Goal: Task Accomplishment & Management: Complete application form

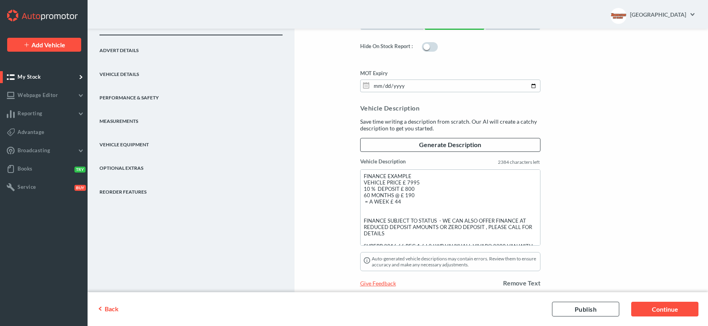
scroll to position [719, 0]
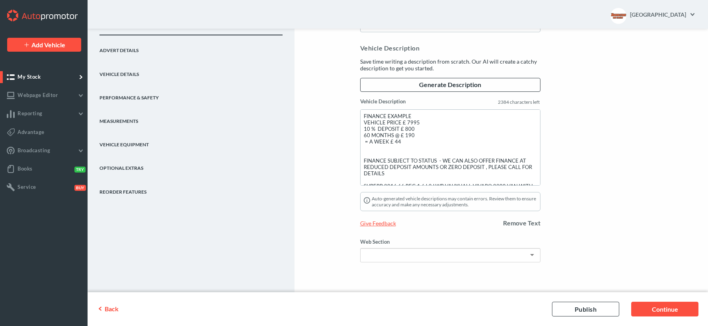
click at [133, 49] on link "Advert Details" at bounding box center [190, 46] width 183 height 23
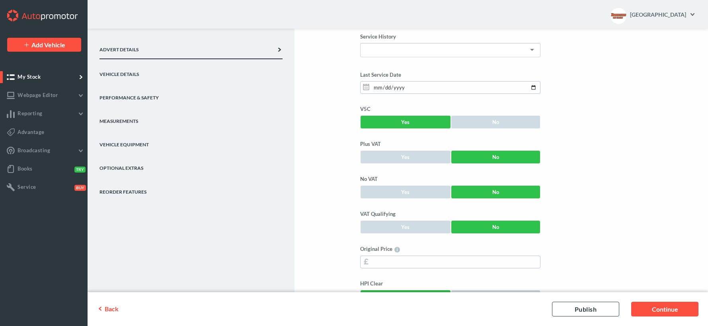
scroll to position [269, 0]
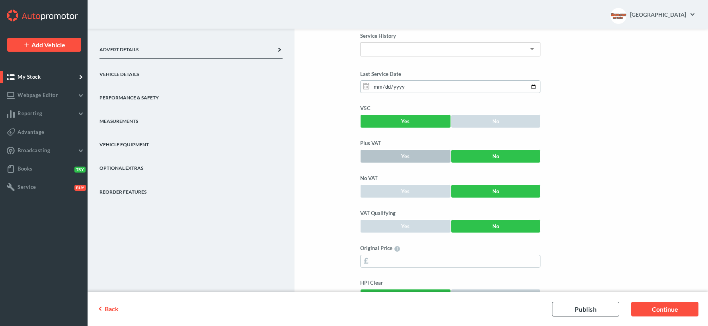
click at [405, 156] on link "Yes" at bounding box center [405, 157] width 91 height 14
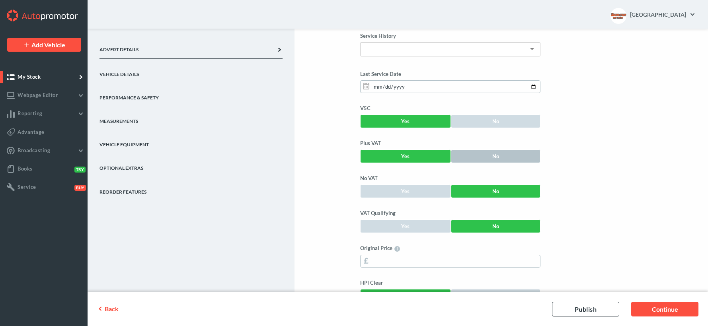
click at [500, 156] on link "No" at bounding box center [496, 157] width 90 height 14
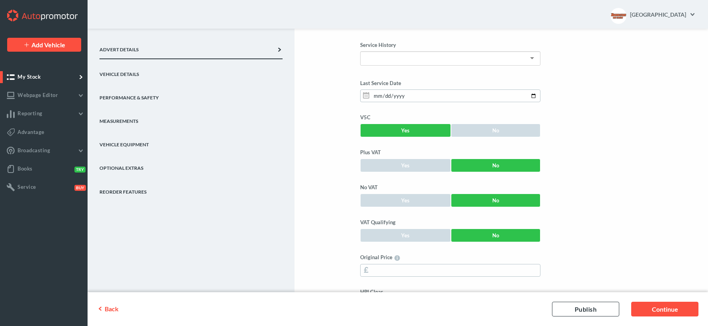
scroll to position [259, 0]
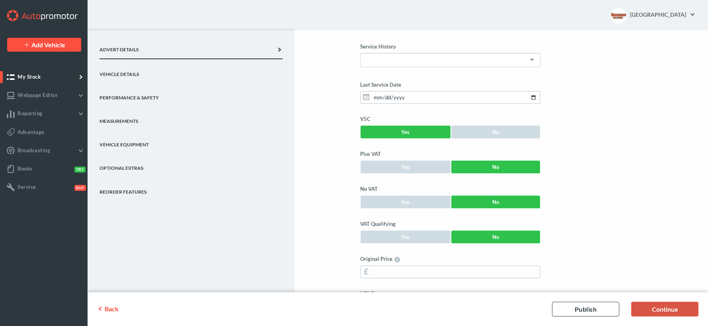
click at [664, 308] on link "Continue" at bounding box center [664, 309] width 67 height 15
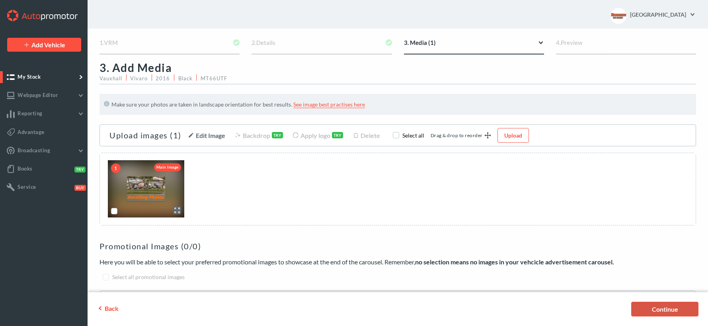
click at [663, 308] on link "Continue" at bounding box center [664, 309] width 67 height 15
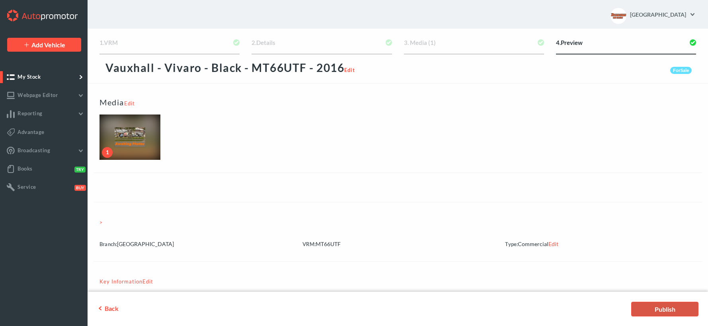
click at [663, 308] on link "Publish" at bounding box center [664, 309] width 67 height 15
